Goal: Complete application form

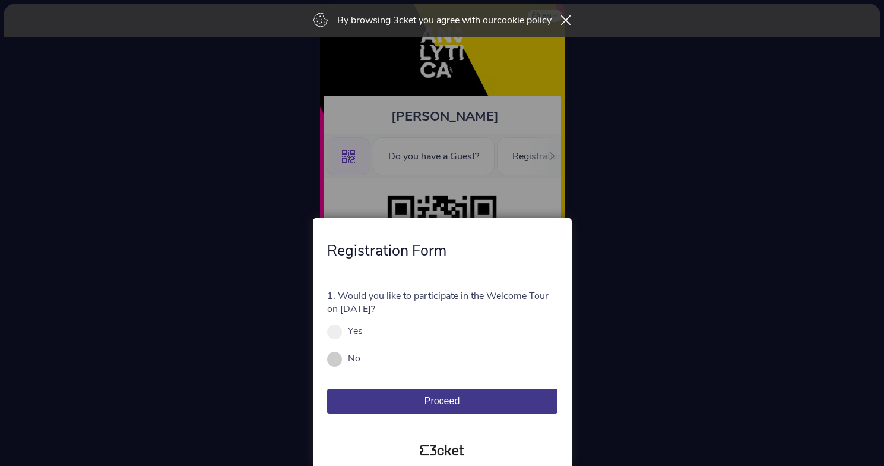
click at [337, 360] on span at bounding box center [334, 359] width 15 height 15
click at [360, 360] on input "No" at bounding box center [366, 364] width 13 height 13
radio input "true"
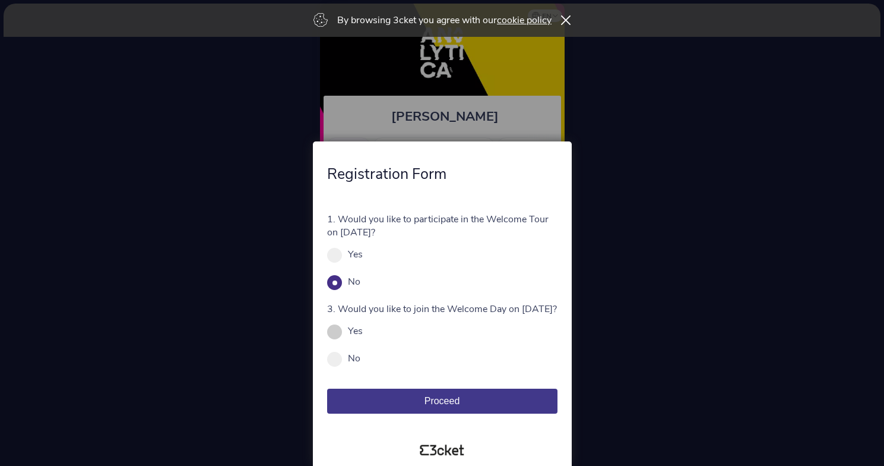
click at [331, 331] on span at bounding box center [334, 331] width 15 height 15
click at [363, 331] on input "Yes" at bounding box center [369, 336] width 13 height 13
radio input "true"
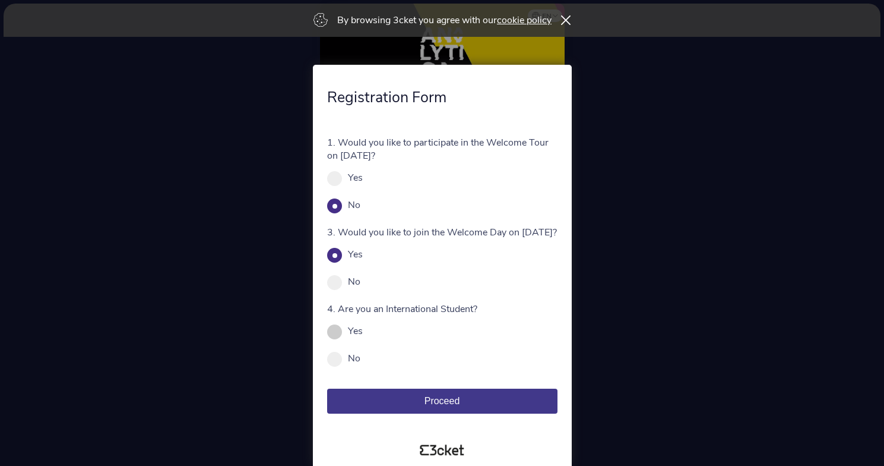
click at [334, 333] on span at bounding box center [334, 331] width 15 height 15
click at [363, 333] on input "Yes" at bounding box center [369, 336] width 13 height 13
radio input "true"
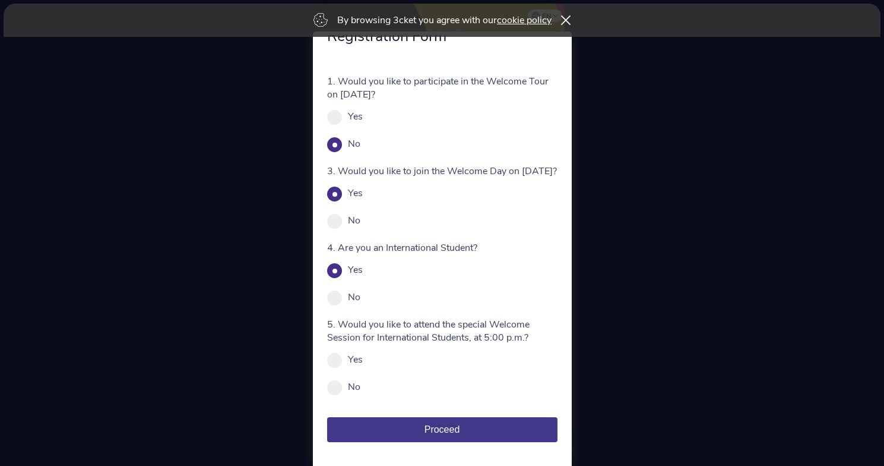
scroll to position [36, 0]
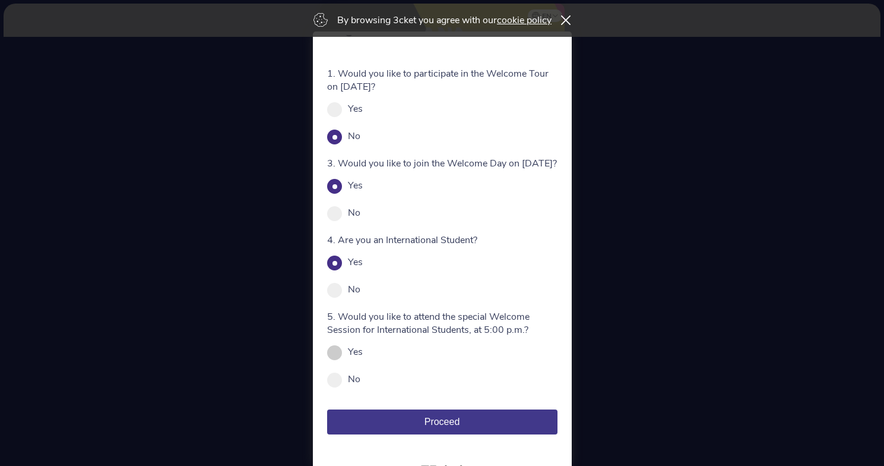
click at [338, 360] on span at bounding box center [334, 352] width 15 height 15
click at [363, 360] on input "Yes" at bounding box center [369, 357] width 13 height 13
radio input "true"
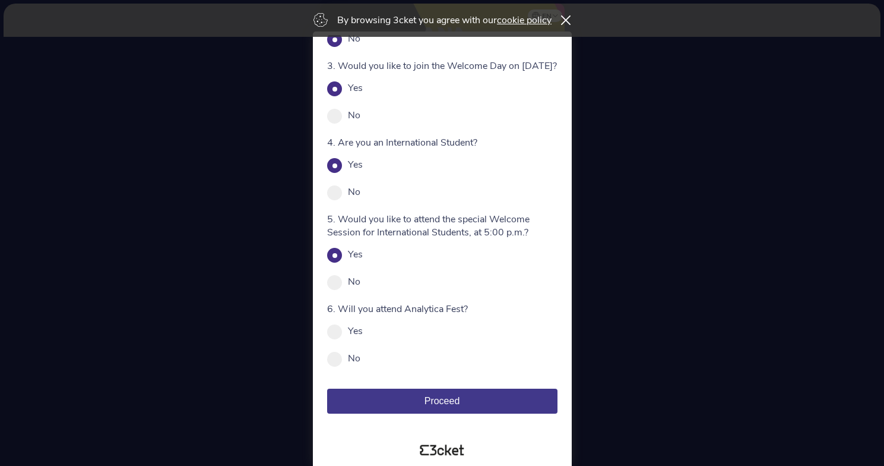
scroll to position [138, 0]
click at [337, 336] on span at bounding box center [334, 331] width 15 height 15
click at [363, 336] on input "Yes" at bounding box center [369, 336] width 13 height 13
radio input "true"
click at [421, 401] on button "Proceed" at bounding box center [442, 400] width 230 height 25
